Goal: Find contact information: Find contact information

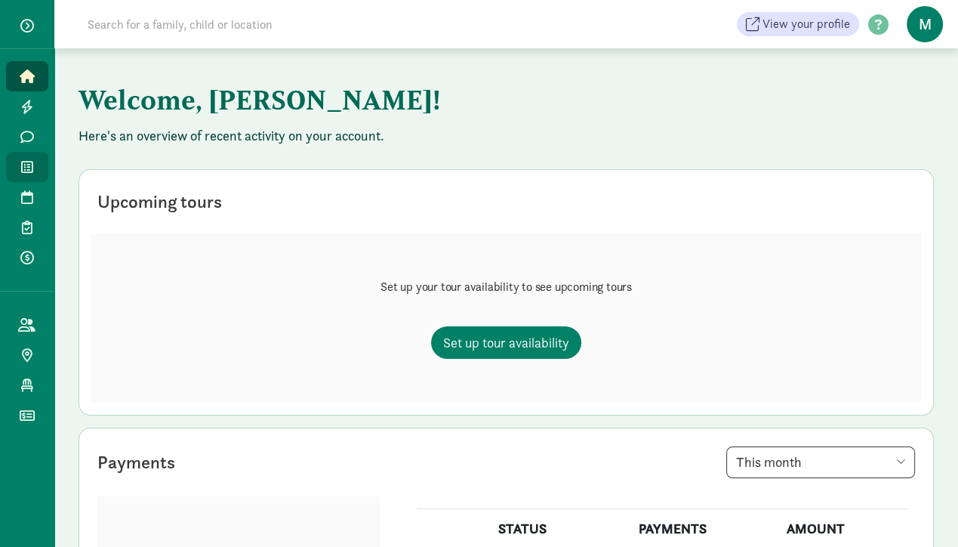
click at [29, 163] on icon at bounding box center [27, 167] width 12 height 14
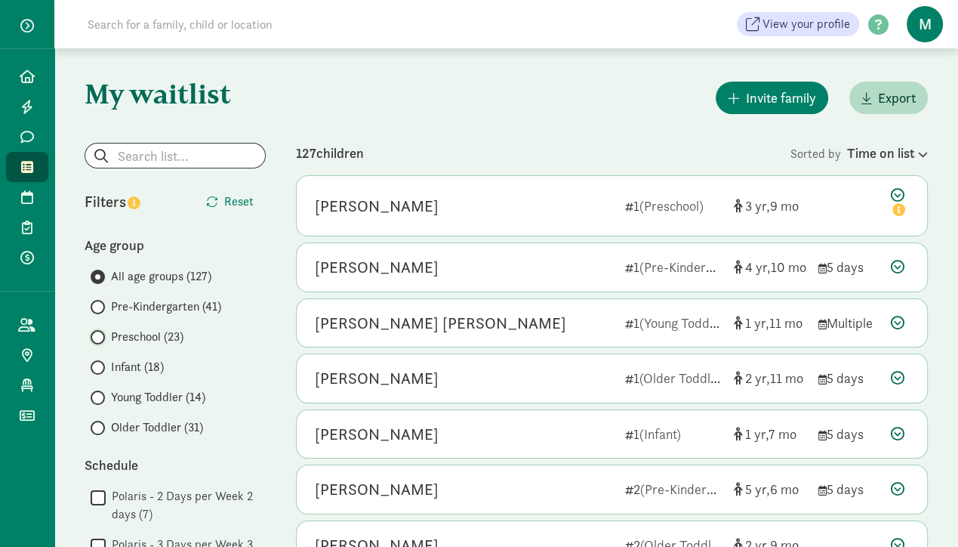
click at [98, 334] on input "Preschool (23)" at bounding box center [96, 337] width 10 height 10
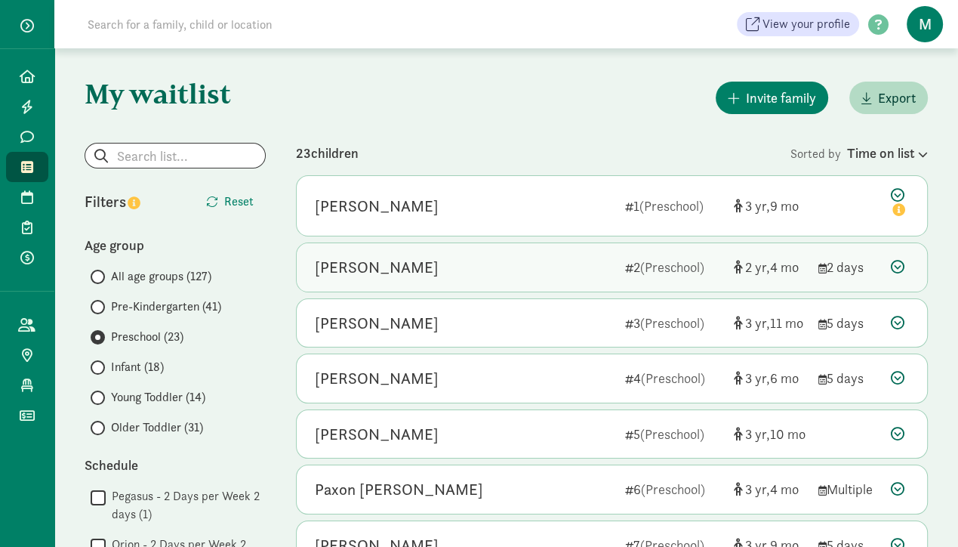
click at [372, 264] on div "Liam Aragon" at bounding box center [377, 267] width 124 height 24
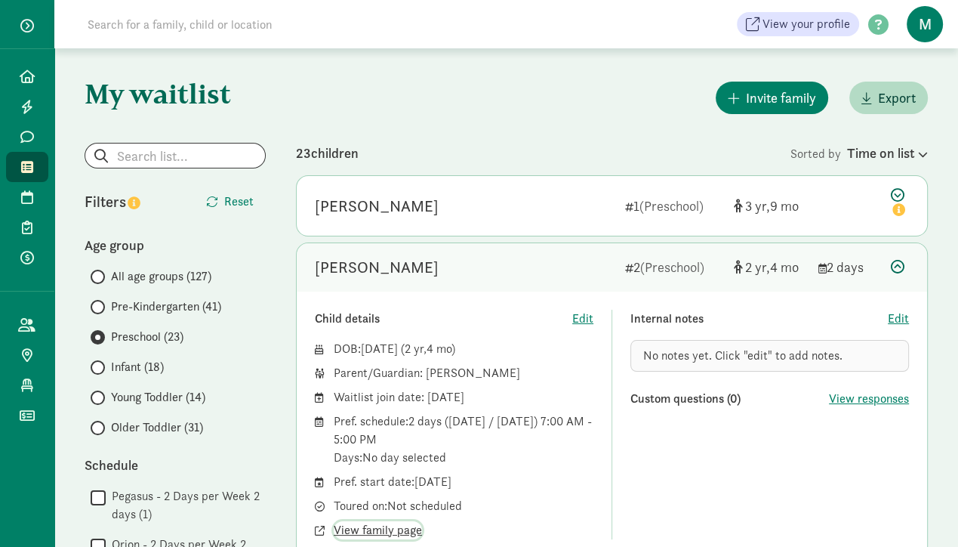
click at [385, 535] on span "View family page" at bounding box center [378, 530] width 88 height 18
click at [334, 521] on button "View family page" at bounding box center [378, 530] width 88 height 18
click at [661, 471] on div "Internal notes Edit No notes yet. Click "edit" to add notes. Custom questions (…" at bounding box center [769, 423] width 279 height 229
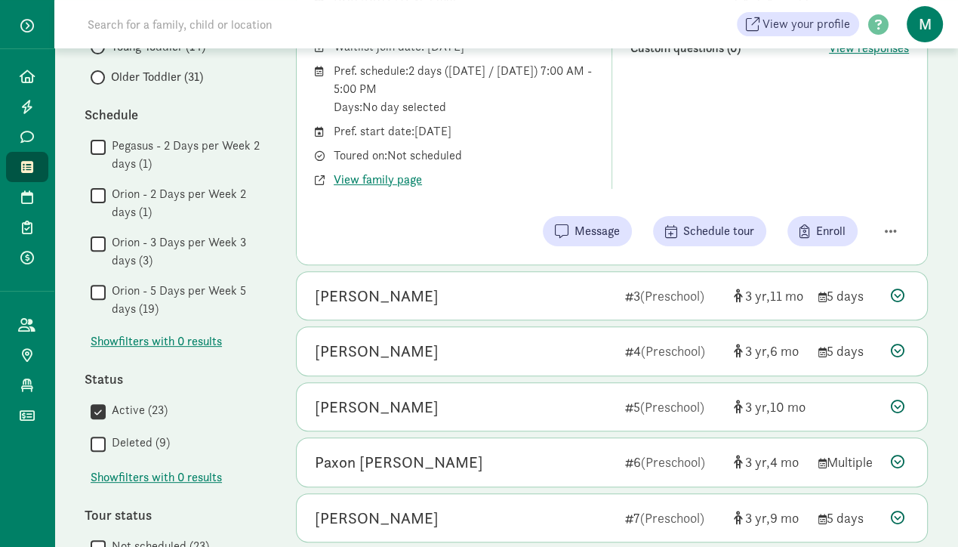
scroll to position [319, 0]
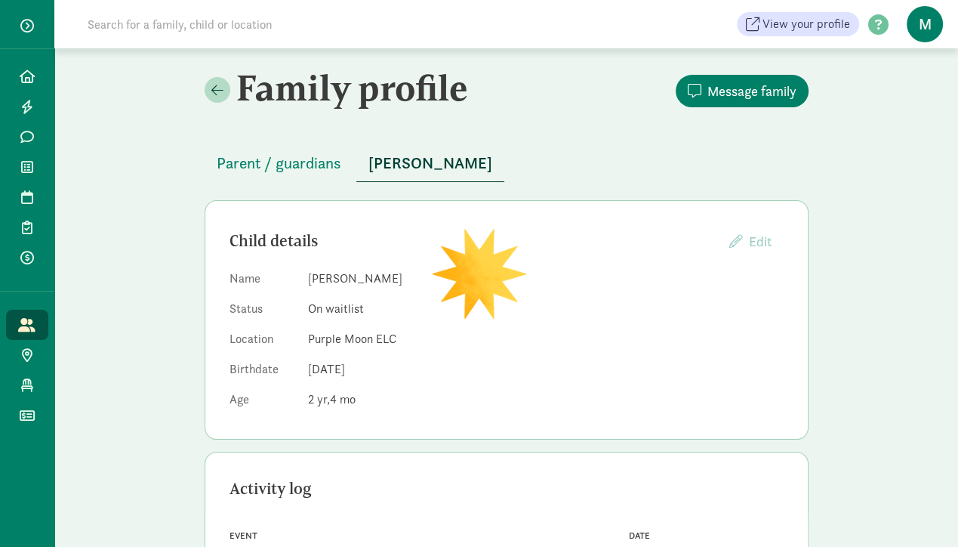
drag, startPoint x: 149, startPoint y: 177, endPoint x: 180, endPoint y: 139, distance: 49.4
click at [148, 177] on div "Family profile Message family Parent / guardians Liam Aragon Child details Edit…" at bounding box center [506, 481] width 904 height 866
click at [267, 171] on span "Parent / guardians" at bounding box center [279, 163] width 125 height 24
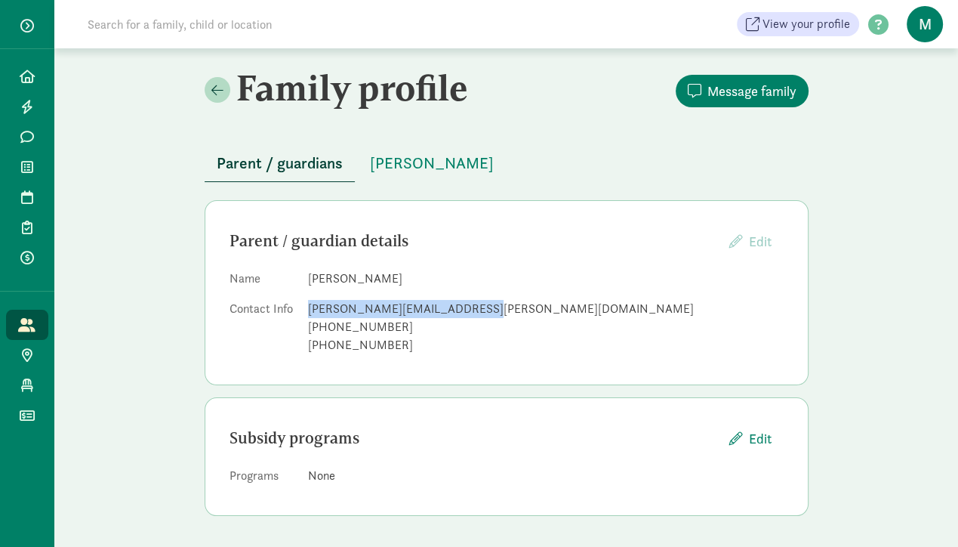
drag, startPoint x: 437, startPoint y: 313, endPoint x: 290, endPoint y: 317, distance: 147.2
click at [290, 317] on dl "Name Stephanie Aragon Contact Info stephanie.r.aragon@gmail.com +13035524488 +1…" at bounding box center [506, 314] width 554 height 91
copy dl "stephanie.r.aragon@gmail.com"
click at [139, 189] on div "Family profile Message family Parent / guardians Liam Aragon Parent / guardian …" at bounding box center [506, 296] width 904 height 497
click at [159, 181] on div "Family profile Message family Parent / guardians Liam Aragon Parent / guardian …" at bounding box center [506, 296] width 904 height 497
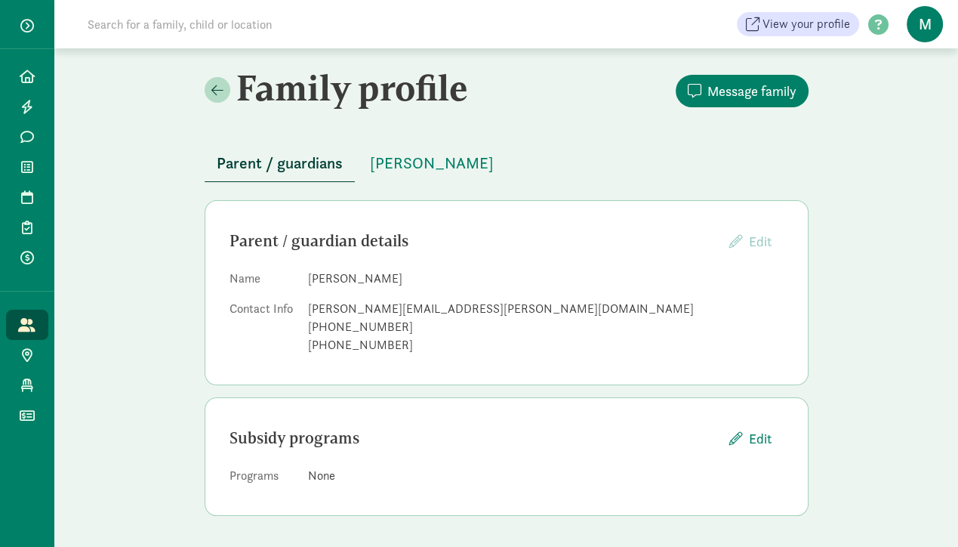
click at [106, 231] on div "Family profile Message family Parent / guardians Liam Aragon Parent / guardian …" at bounding box center [506, 296] width 904 height 497
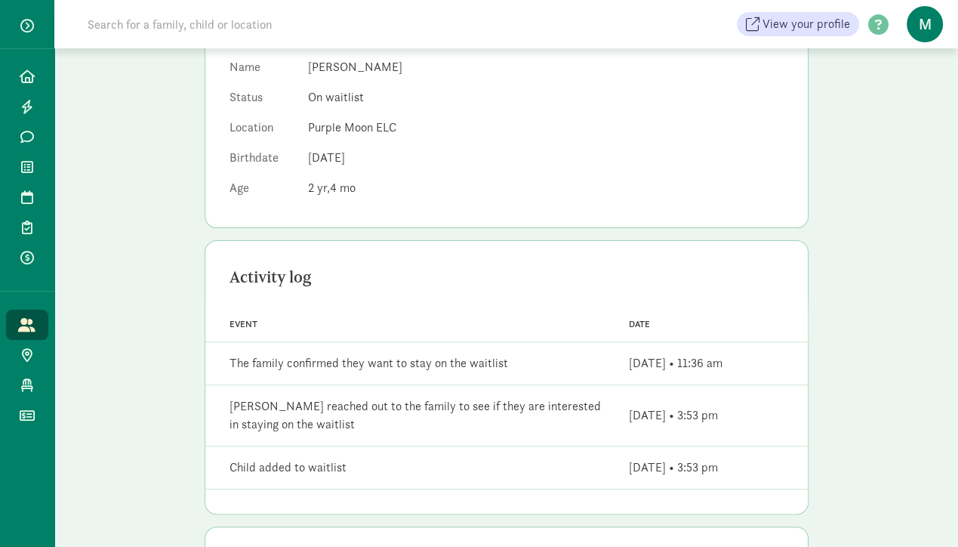
scroll to position [206, 0]
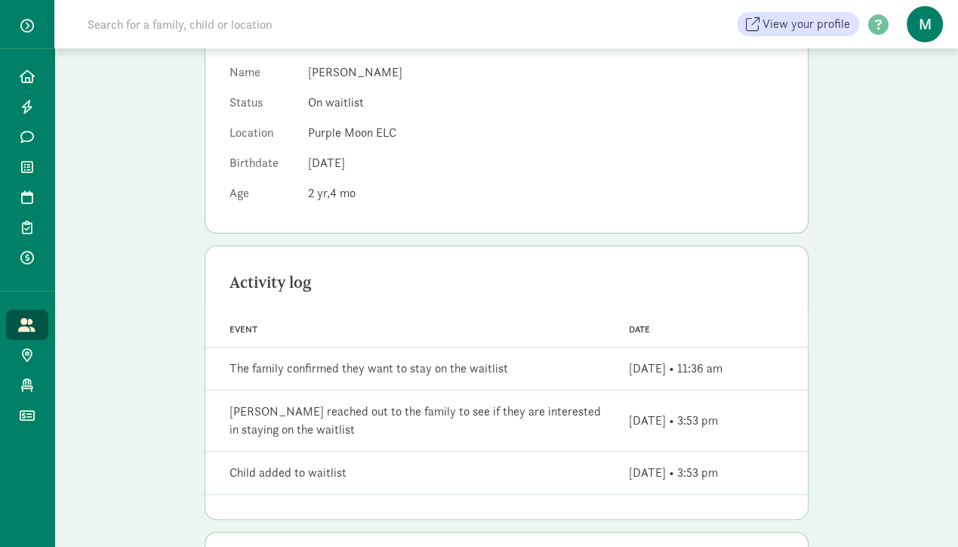
click at [135, 112] on div "Family profile Message family Parent / guardians Liam Aragon Child details Edit…" at bounding box center [506, 275] width 904 height 866
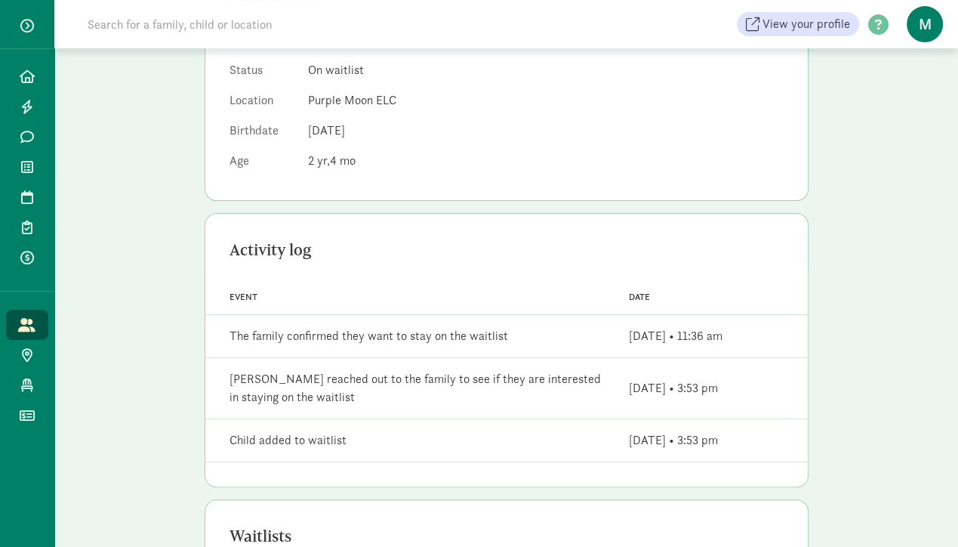
scroll to position [0, 0]
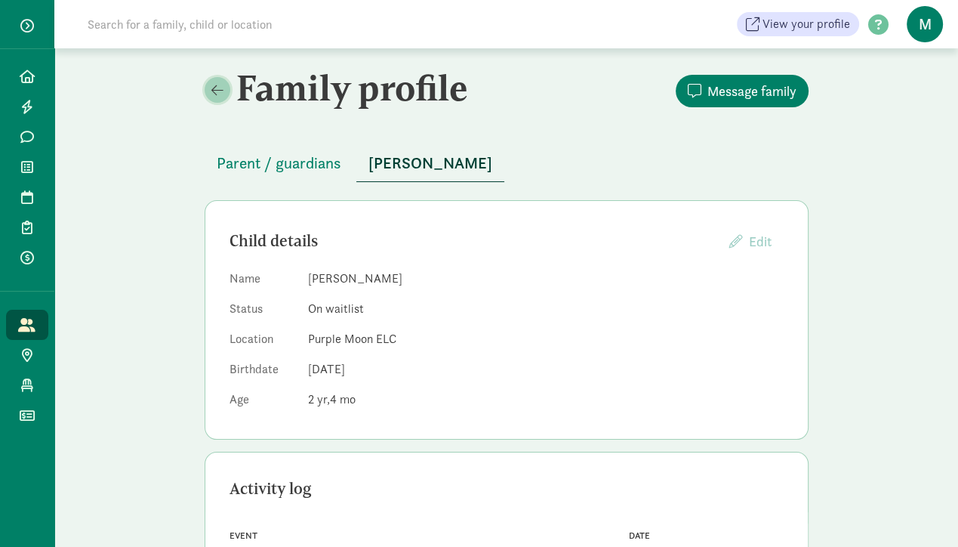
click at [220, 91] on span at bounding box center [217, 90] width 12 height 14
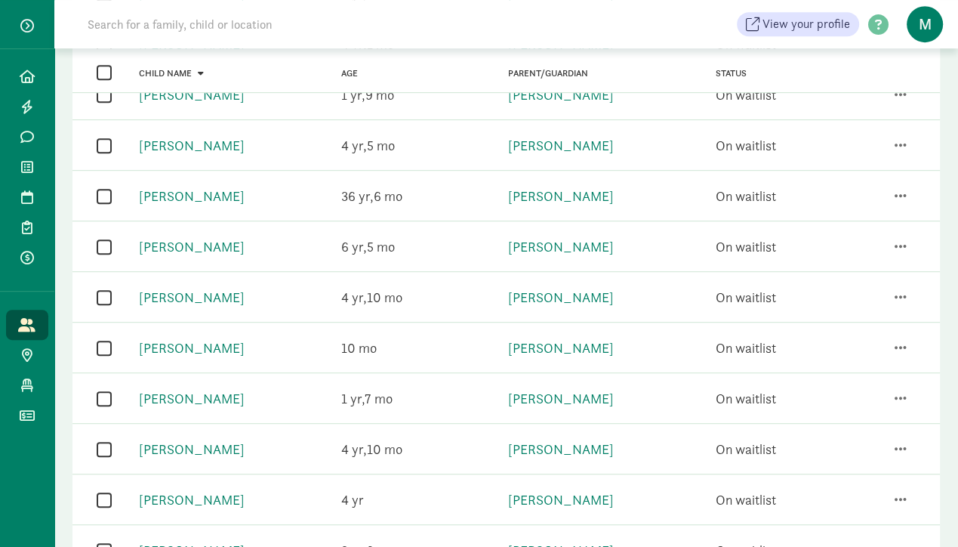
scroll to position [637, 0]
click at [896, 242] on span "button" at bounding box center [901, 246] width 12 height 14
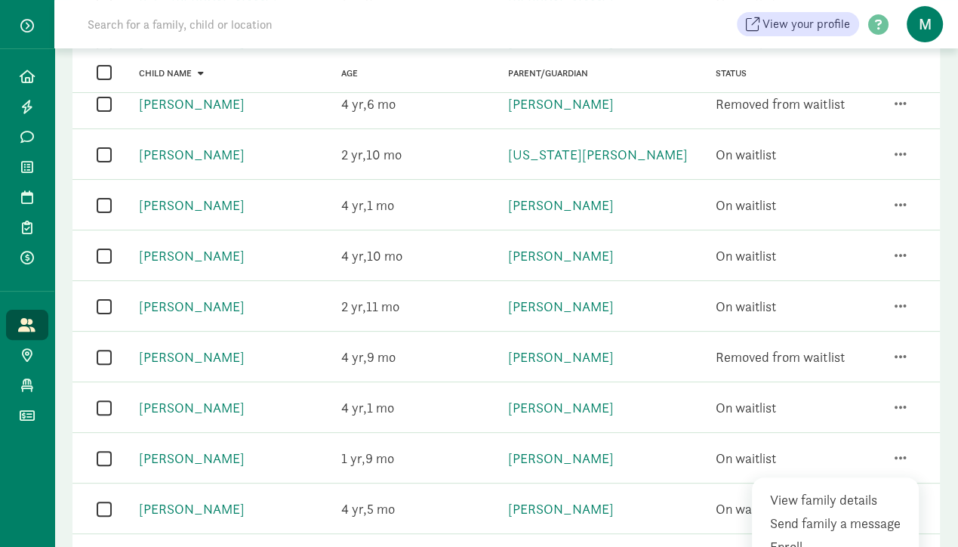
scroll to position [0, 0]
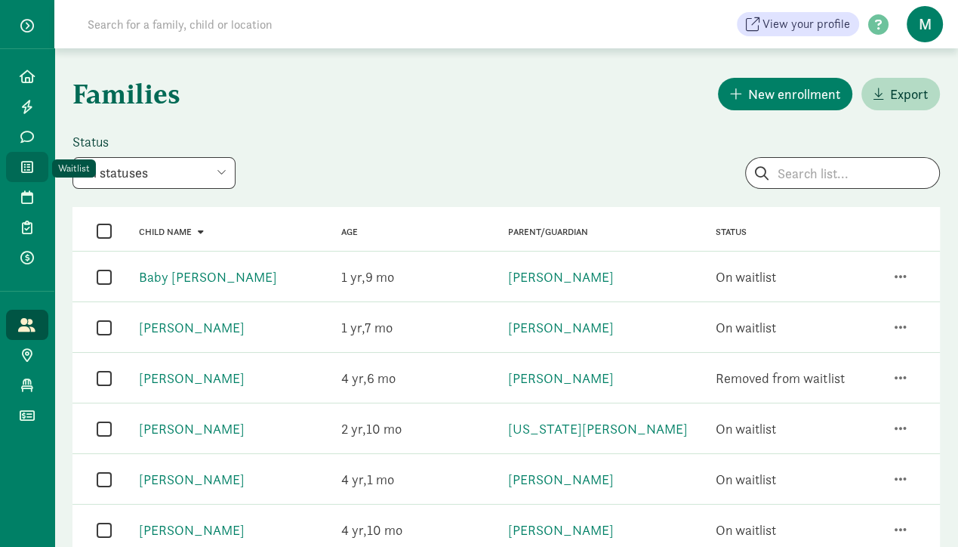
click at [29, 171] on icon at bounding box center [27, 167] width 12 height 14
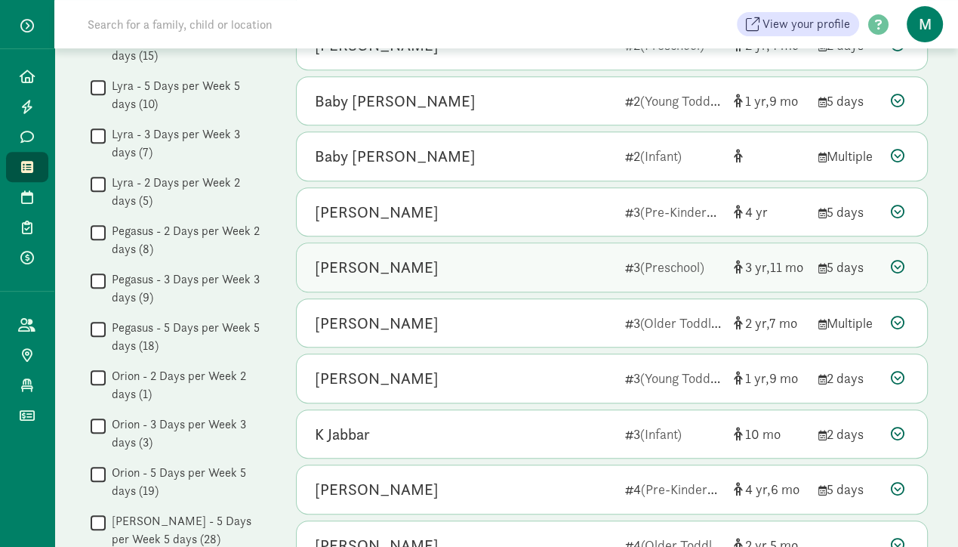
scroll to position [558, 0]
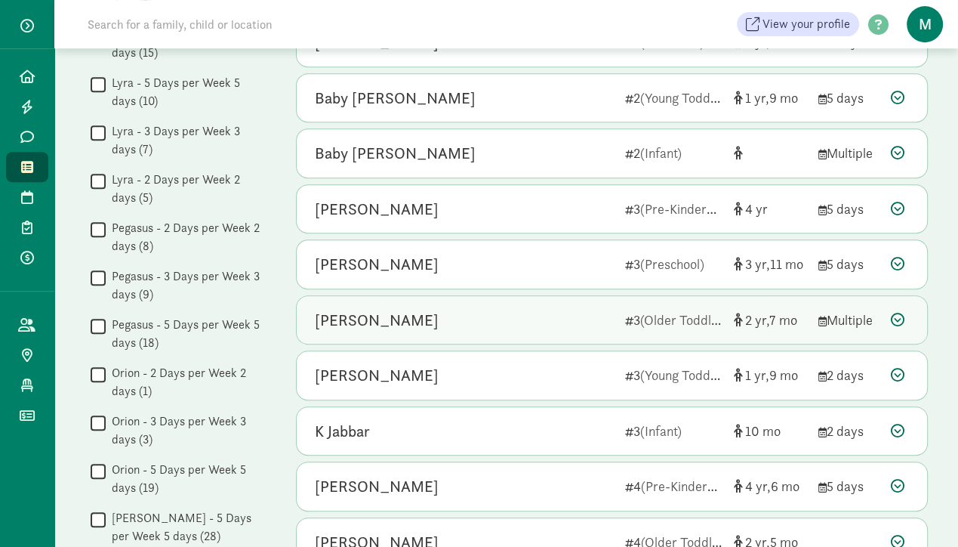
click at [365, 308] on div "[PERSON_NAME]" at bounding box center [377, 320] width 124 height 24
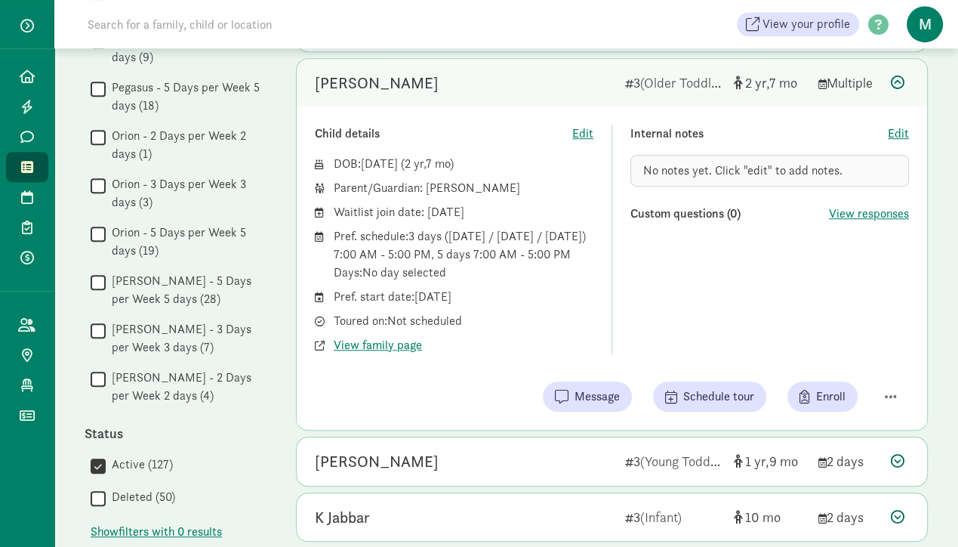
scroll to position [797, 0]
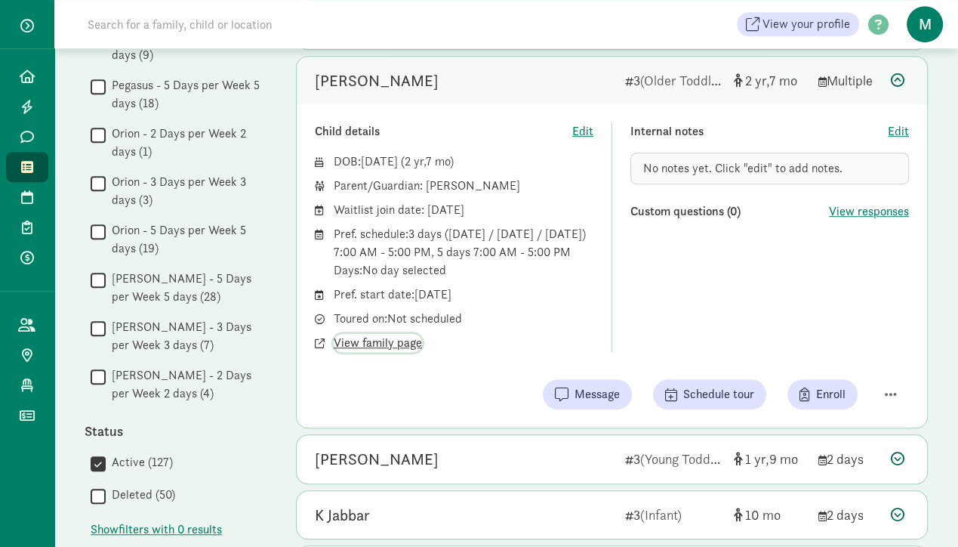
click at [399, 352] on span "View family page" at bounding box center [378, 343] width 88 height 18
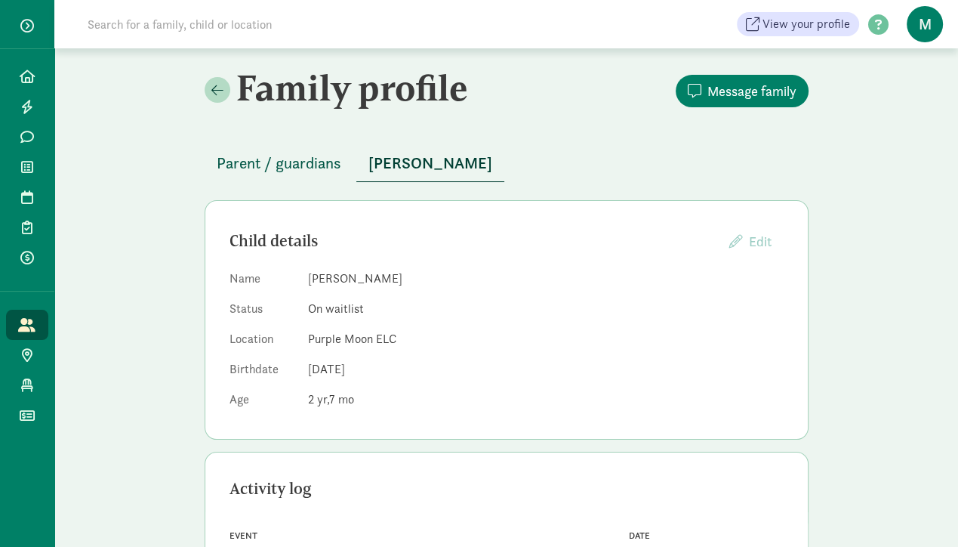
click at [291, 162] on span "Parent / guardians" at bounding box center [279, 163] width 125 height 24
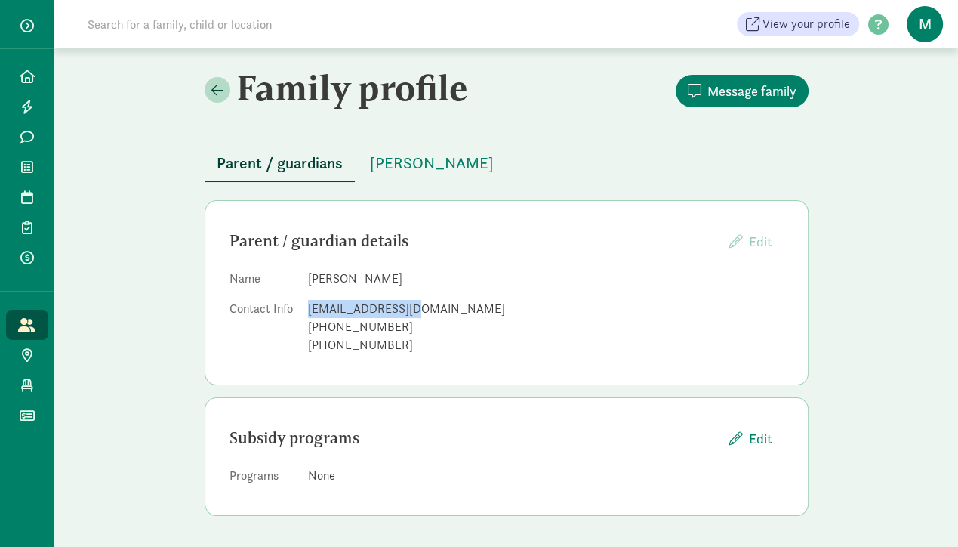
drag, startPoint x: 411, startPoint y: 309, endPoint x: 303, endPoint y: 306, distance: 108.0
click at [303, 306] on dl "Name [PERSON_NAME] Contact Info [EMAIL_ADDRESS][DOMAIN_NAME] [PHONE_NUMBER] [PH…" at bounding box center [506, 314] width 554 height 91
copy div "[EMAIL_ADDRESS][DOMAIN_NAME]"
